Goal: Task Accomplishment & Management: Use online tool/utility

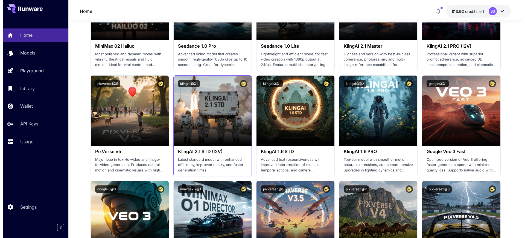
scroll to position [103, 0]
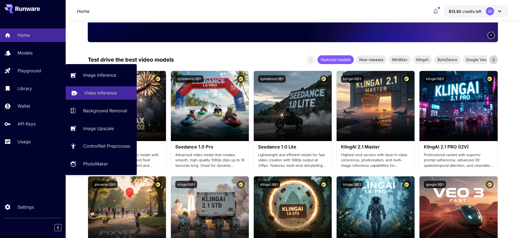
click at [93, 88] on link "Video Inference" at bounding box center [101, 92] width 71 height 13
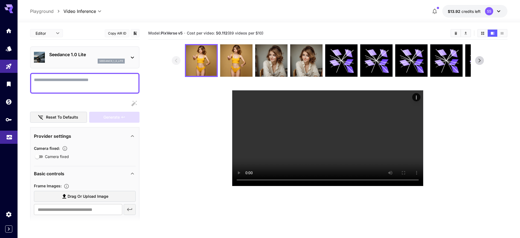
click at [8, 140] on link at bounding box center [9, 136] width 18 height 13
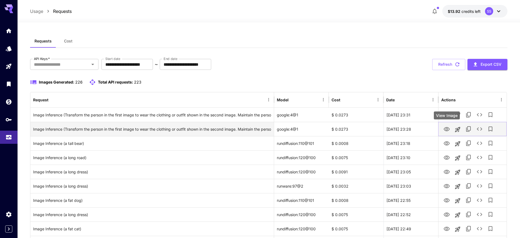
click at [447, 130] on icon "View Image" at bounding box center [447, 129] width 6 height 4
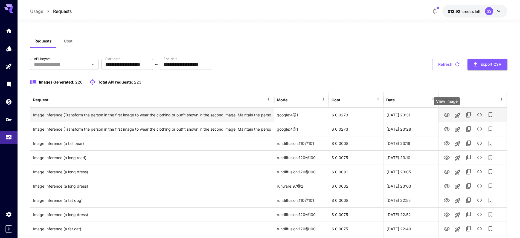
click at [446, 116] on icon "View Image" at bounding box center [447, 115] width 6 height 4
click at [447, 114] on icon "View Image" at bounding box center [447, 115] width 6 height 4
click at [477, 115] on icon "See details" at bounding box center [479, 114] width 5 height 3
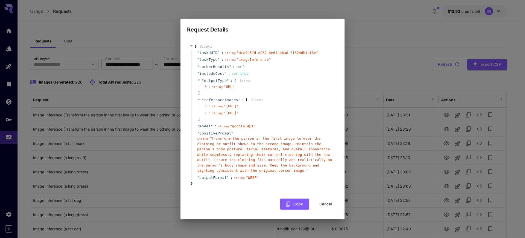
drag, startPoint x: 217, startPoint y: 101, endPoint x: 245, endPoint y: 108, distance: 29.1
click at [239, 108] on span "" https://im.runware.ai/image/ws/2/ii/f46fa78f-2344-4673-890a-e0566ec60b56.jpg "" at bounding box center [231, 106] width 15 height 4
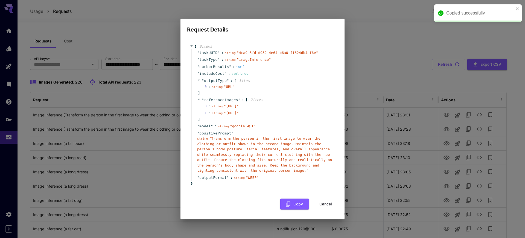
click at [239, 115] on span "" https://im.runware.ai/image/ws/2/ii/038a2476-a3ff-4fa2-9322-1735c042d483.jpg "" at bounding box center [231, 113] width 15 height 4
drag, startPoint x: 218, startPoint y: 118, endPoint x: 246, endPoint y: 126, distance: 29.2
click at [239, 116] on div "string " https://im.runware.ai/image/ws/2/ii/038a2476-a3ff-4fa2-9322-1735c042d4…" at bounding box center [225, 112] width 27 height 5
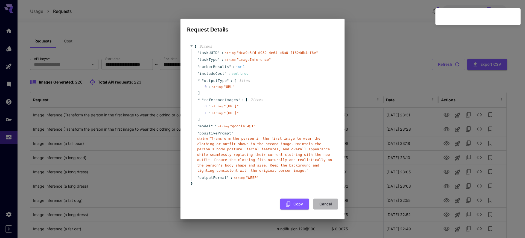
click at [325, 209] on button "Cancel" at bounding box center [325, 203] width 25 height 11
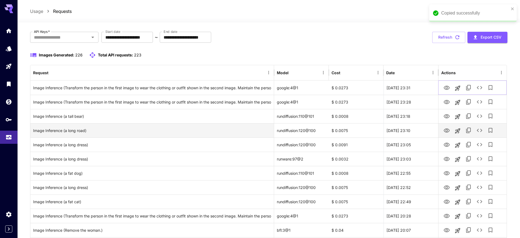
scroll to position [68, 0]
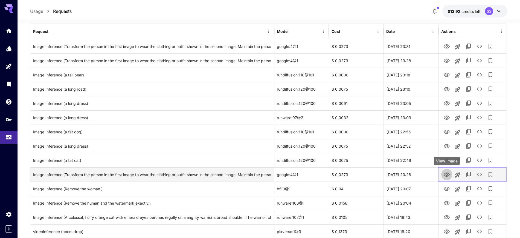
click at [445, 177] on icon "View Image" at bounding box center [446, 174] width 7 height 7
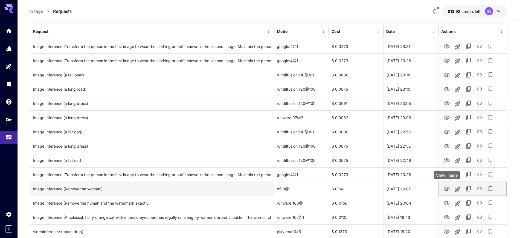
click at [446, 188] on icon "View Image" at bounding box center [446, 188] width 7 height 7
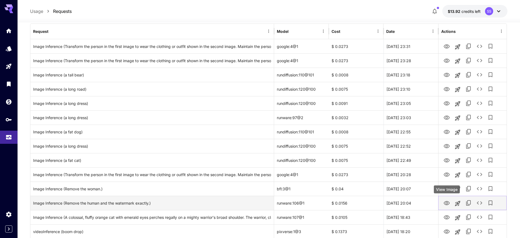
click at [446, 204] on icon "View Image" at bounding box center [446, 203] width 7 height 7
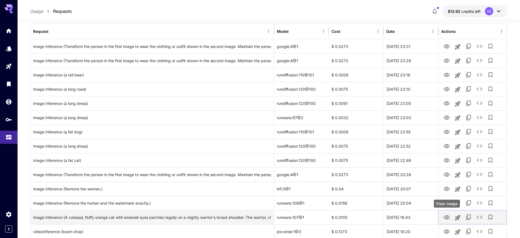
click at [445, 214] on icon "View Image" at bounding box center [446, 217] width 7 height 7
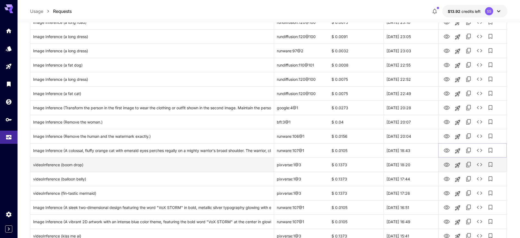
scroll to position [137, 0]
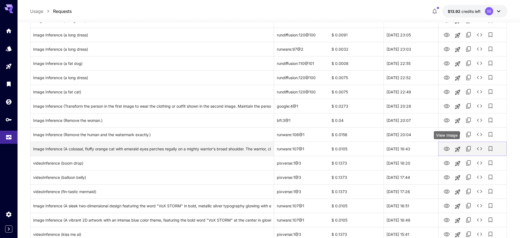
click at [447, 152] on icon "View Image" at bounding box center [446, 148] width 7 height 7
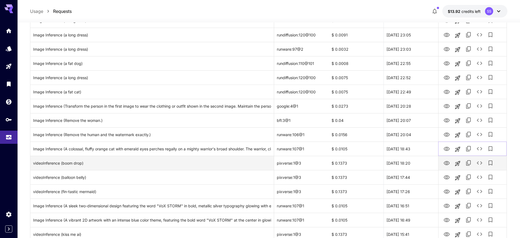
scroll to position [171, 0]
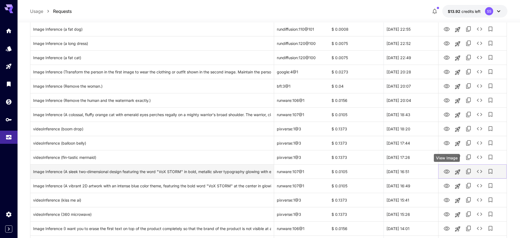
click at [448, 175] on button "View Image" at bounding box center [446, 170] width 11 height 11
click at [447, 170] on icon "View Image" at bounding box center [447, 171] width 6 height 4
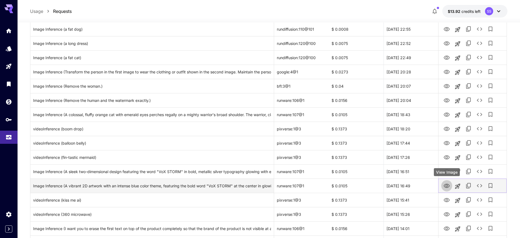
click at [445, 187] on icon "View Image" at bounding box center [447, 185] width 6 height 4
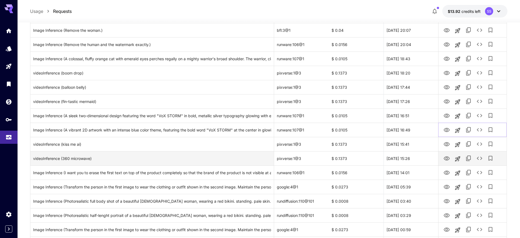
scroll to position [239, 0]
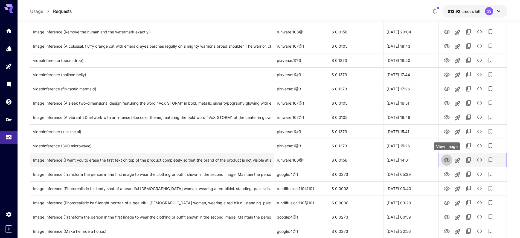
click at [448, 161] on icon "View Image" at bounding box center [446, 160] width 7 height 7
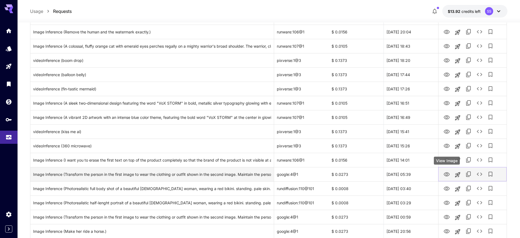
click at [447, 175] on icon "View Image" at bounding box center [447, 174] width 6 height 4
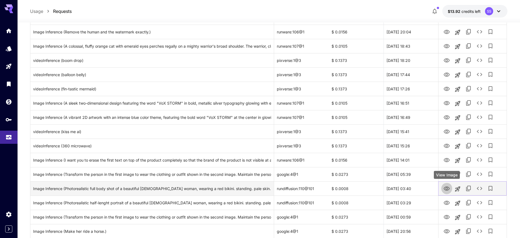
click at [445, 190] on icon "View Image" at bounding box center [446, 188] width 7 height 7
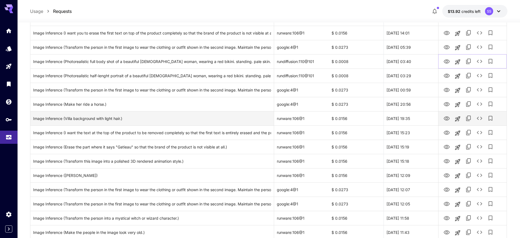
scroll to position [376, 0]
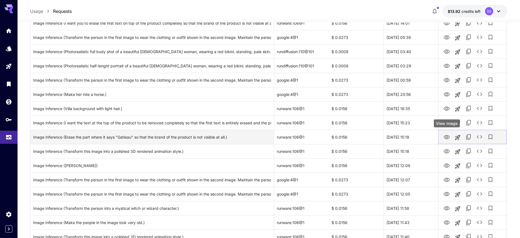
click at [446, 138] on icon "View Image" at bounding box center [446, 137] width 7 height 7
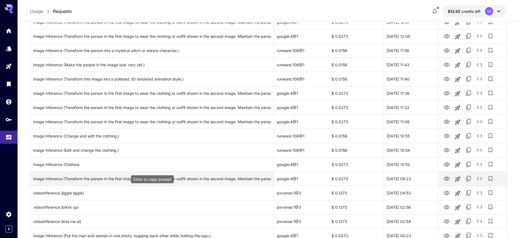
scroll to position [612, 0]
